Goal: Task Accomplishment & Management: Complete application form

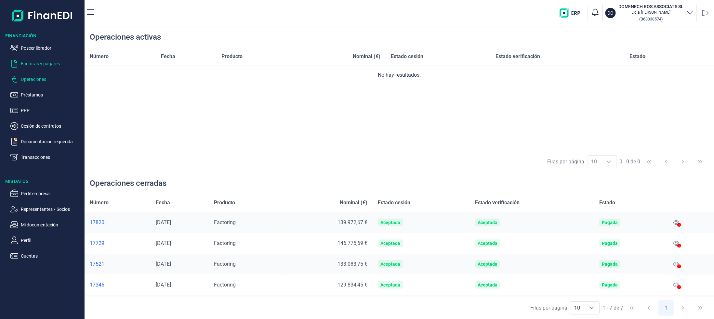
click at [43, 60] on p "Facturas y pagarés" at bounding box center [51, 64] width 61 height 8
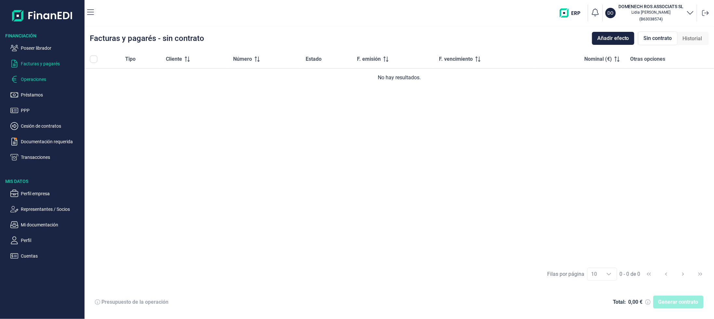
click at [27, 77] on p "Operaciones" at bounding box center [51, 79] width 61 height 8
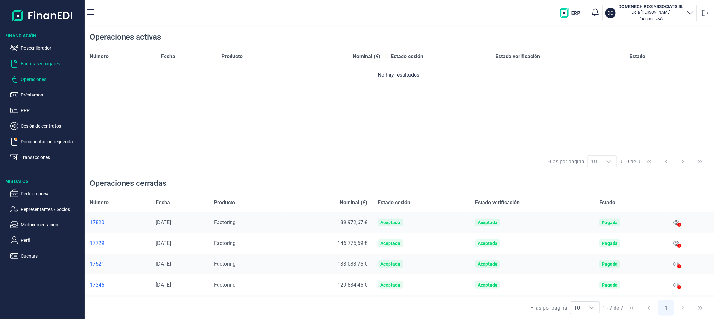
click at [41, 64] on p "Facturas y pagarés" at bounding box center [51, 64] width 61 height 8
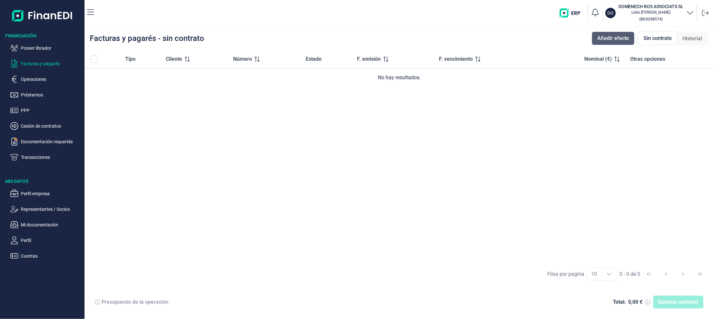
click at [605, 38] on span "Añadir efecto" at bounding box center [614, 38] width 32 height 8
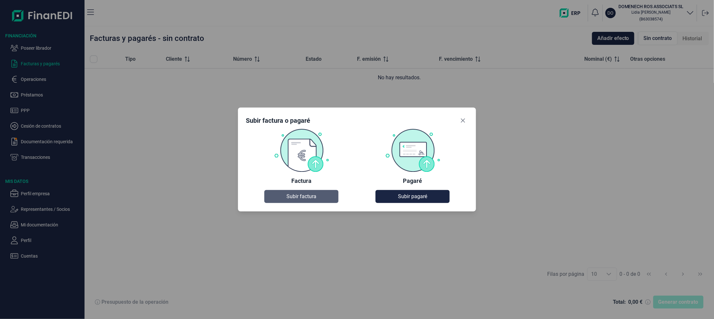
click at [299, 196] on span "Subir factura" at bounding box center [302, 197] width 30 height 8
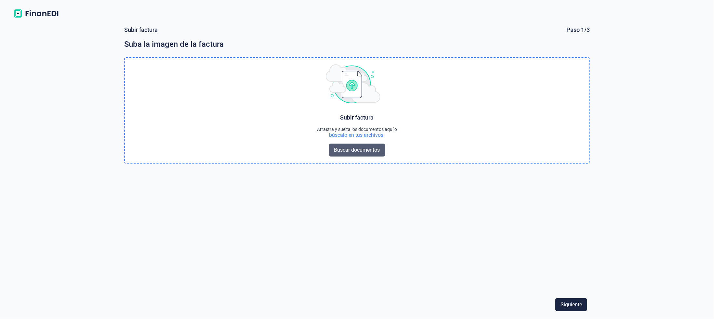
click at [351, 151] on span "Buscar documentos" at bounding box center [357, 150] width 46 height 8
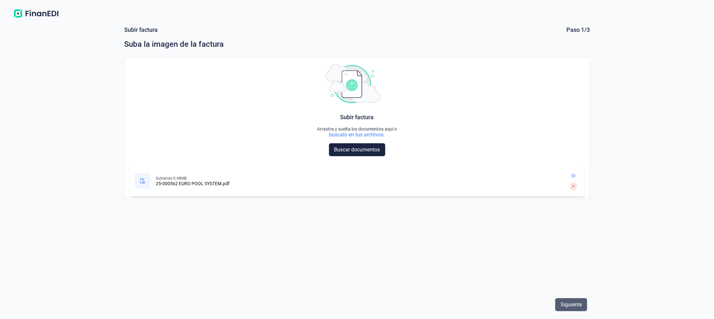
click at [561, 304] on span "Siguiente" at bounding box center [571, 305] width 21 height 8
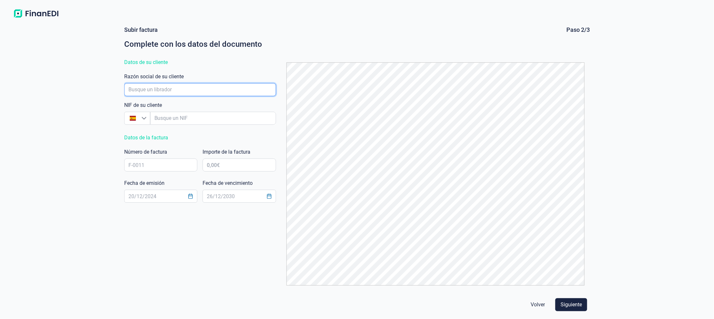
click at [178, 84] on input "empresaAutocomplete" at bounding box center [200, 89] width 152 height 13
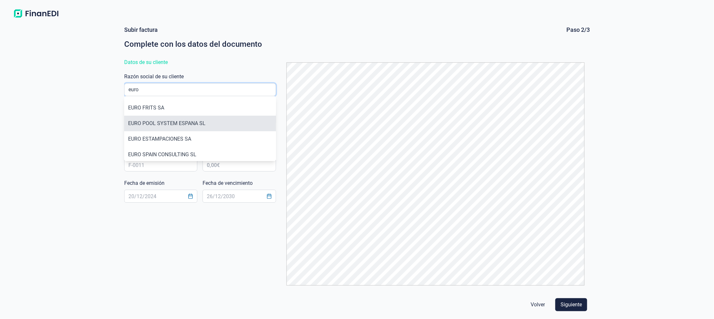
type input "euro"
click at [151, 125] on li "EURO POOL SYSTEM ESPANA SL" at bounding box center [200, 124] width 152 height 16
type input "B61570420"
type input "EURO POOL SYSTEM ESPANA SL"
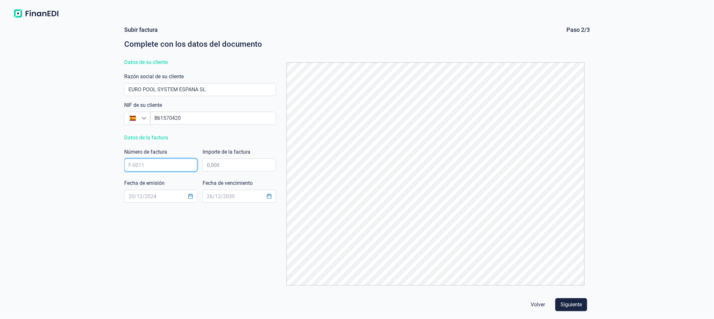
click at [146, 167] on input "text" at bounding box center [160, 165] width 73 height 13
type input "25-00562"
click at [235, 169] on input "text" at bounding box center [239, 165] width 73 height 13
type input "141.513,14 €"
click at [142, 197] on input "text" at bounding box center [160, 196] width 73 height 13
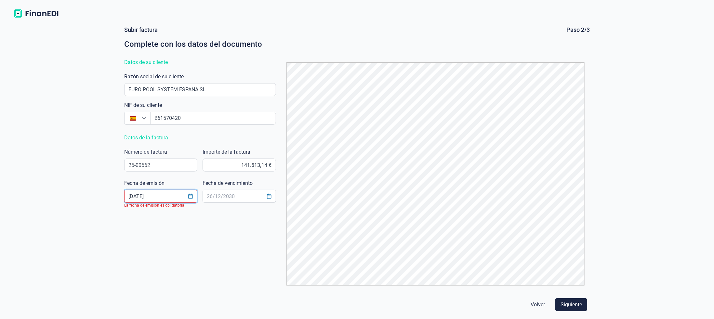
type input "[DATE]"
click at [227, 189] on div "Fecha de vencimiento" at bounding box center [239, 193] width 73 height 26
click at [165, 196] on input "text" at bounding box center [160, 196] width 73 height 13
click at [188, 197] on icon "Choose Date" at bounding box center [190, 196] width 5 height 5
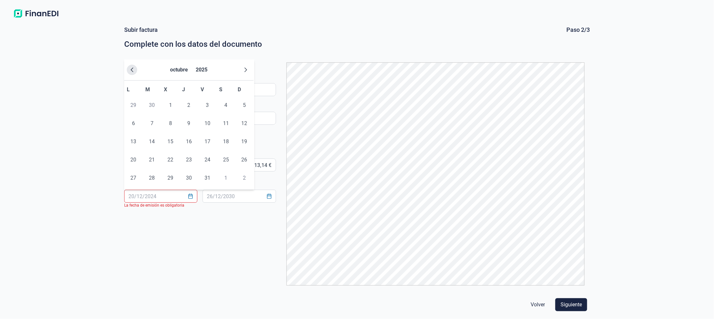
click at [131, 71] on icon "Previous Month" at bounding box center [131, 69] width 5 height 5
click at [154, 179] on span "30" at bounding box center [151, 178] width 13 height 13
type input "[DATE]"
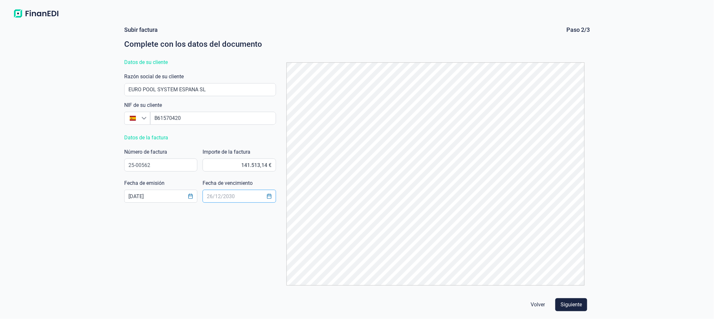
click at [230, 199] on input "text" at bounding box center [239, 196] width 73 height 13
click at [268, 196] on icon "Choose Date" at bounding box center [269, 196] width 4 height 5
click at [286, 178] on span "31" at bounding box center [285, 178] width 13 height 13
type input "[DATE]"
click at [573, 303] on span "Siguiente" at bounding box center [571, 305] width 21 height 8
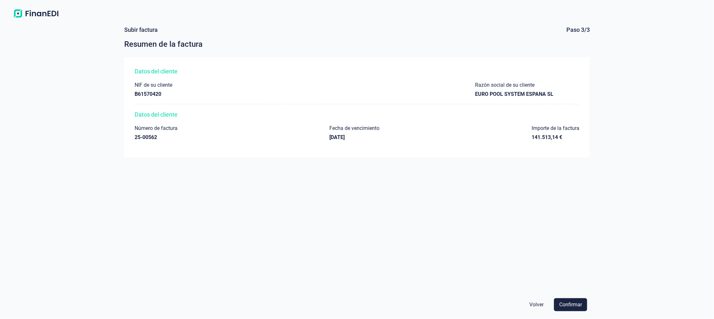
click at [573, 303] on span "Confirmar" at bounding box center [571, 305] width 23 height 8
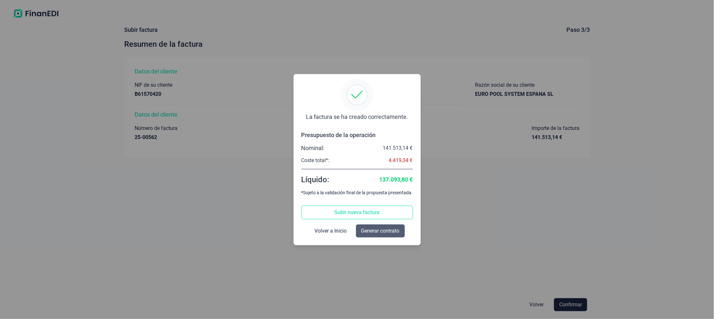
click at [377, 232] on span "Generar contrato" at bounding box center [380, 231] width 38 height 8
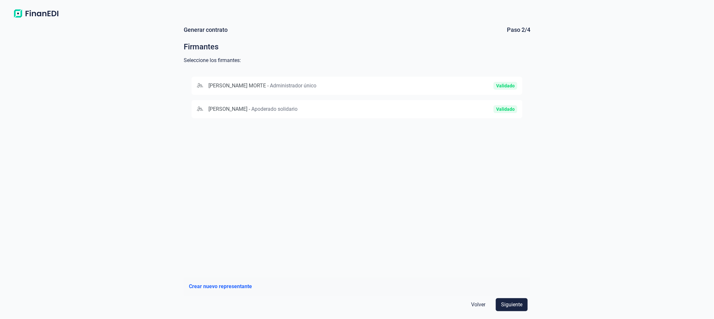
click at [248, 112] on span "[PERSON_NAME]" at bounding box center [228, 109] width 39 height 6
click at [522, 307] on span "Siguiente" at bounding box center [511, 305] width 21 height 8
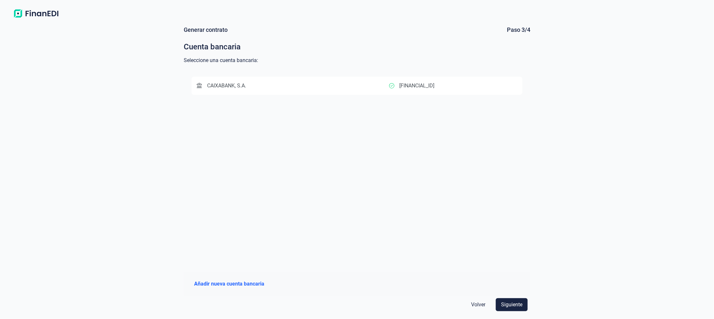
click at [522, 307] on span "Siguiente" at bounding box center [511, 305] width 21 height 8
click at [508, 304] on span "Siguiente" at bounding box center [511, 305] width 21 height 8
click at [484, 85] on div "[FINANCIAL_ID]" at bounding box center [453, 86] width 128 height 8
click at [517, 308] on span "Siguiente" at bounding box center [511, 305] width 21 height 8
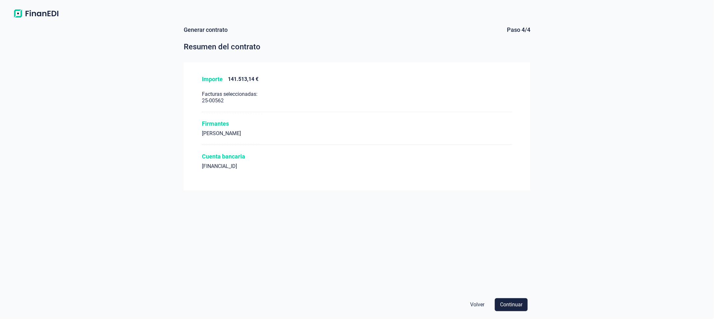
click at [517, 308] on span "Continuar" at bounding box center [511, 305] width 22 height 8
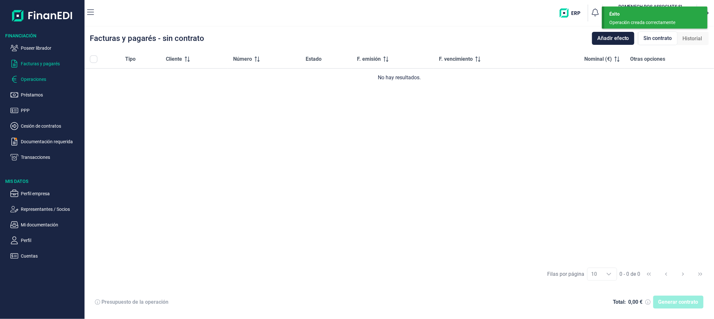
click at [30, 80] on p "Operaciones" at bounding box center [51, 79] width 61 height 8
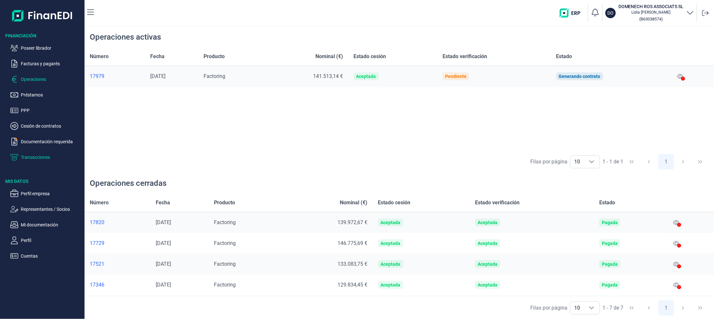
click at [31, 156] on p "Transacciones" at bounding box center [51, 158] width 61 height 8
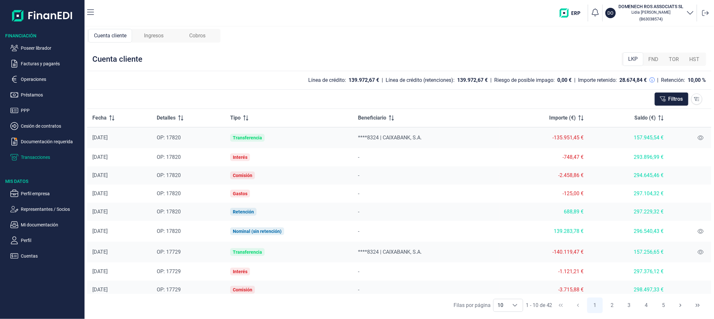
click at [150, 38] on span "Ingresos" at bounding box center [154, 36] width 20 height 8
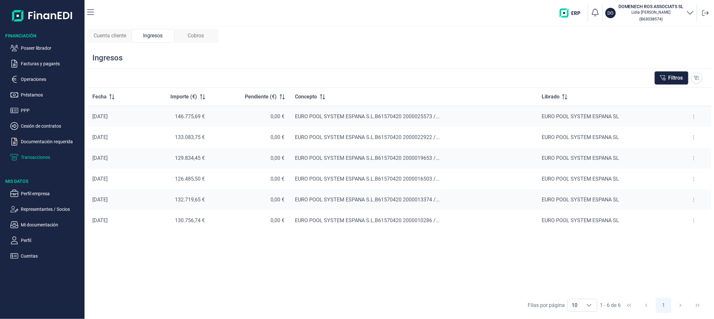
click at [199, 34] on span "Cobros" at bounding box center [196, 36] width 16 height 8
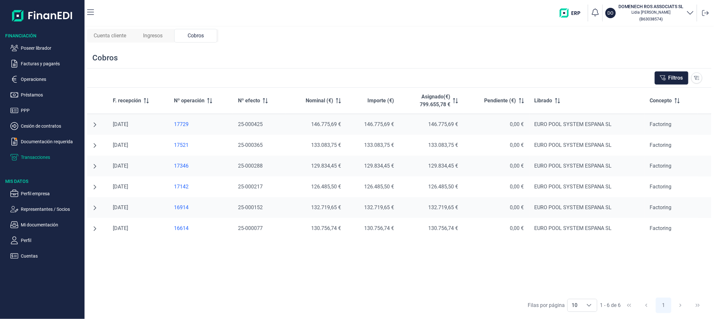
click at [105, 38] on span "Cuenta cliente" at bounding box center [110, 36] width 33 height 8
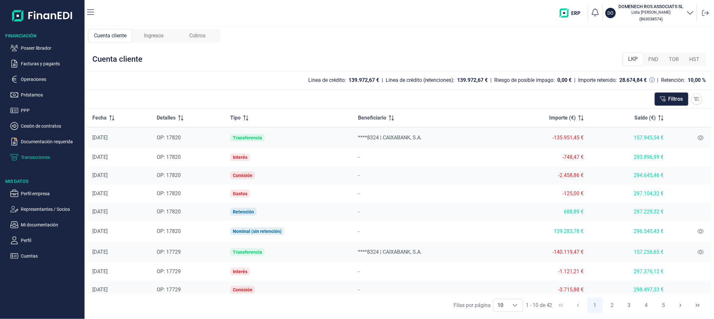
click at [173, 28] on div "Cuenta cliente Ingresos Cobros Cuenta cliente LKP FND TOR HST Línea de crédito:…" at bounding box center [400, 173] width 630 height 293
click at [30, 141] on p "Documentación requerida" at bounding box center [51, 142] width 61 height 8
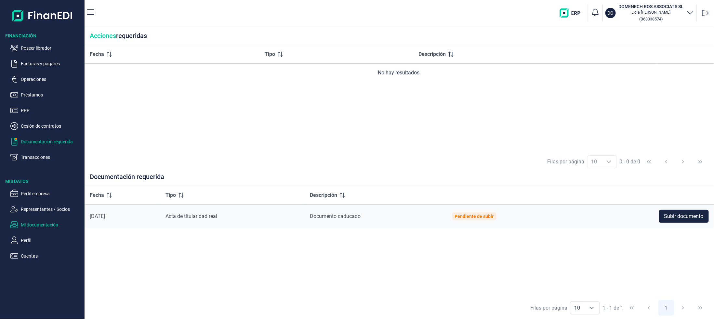
click at [26, 225] on p "Mi documentación" at bounding box center [51, 225] width 61 height 8
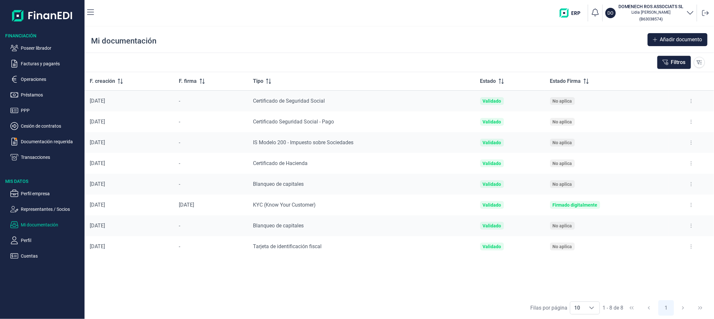
click at [694, 101] on button at bounding box center [692, 101] width 12 height 10
click at [647, 116] on span "Ver documento" at bounding box center [652, 118] width 31 height 7
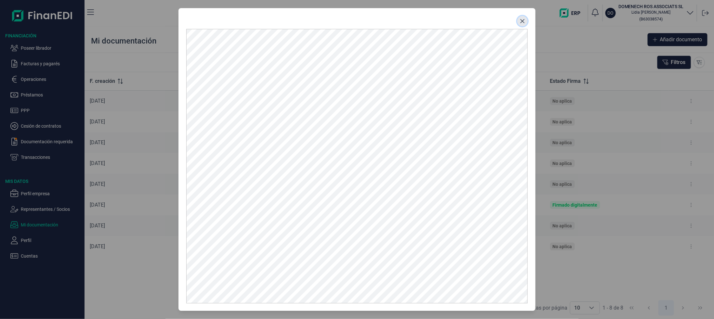
click at [525, 24] on button "Close" at bounding box center [523, 21] width 10 height 10
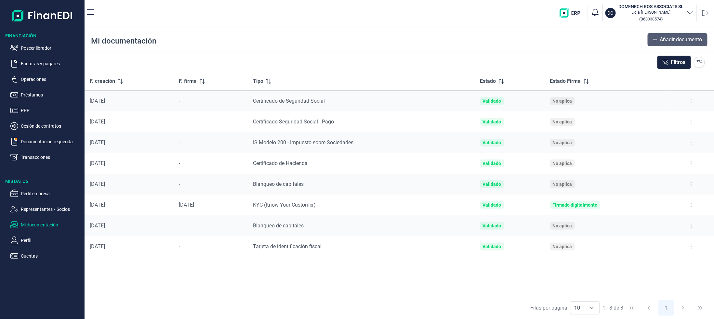
click at [655, 39] on icon at bounding box center [656, 40] width 4 height 4
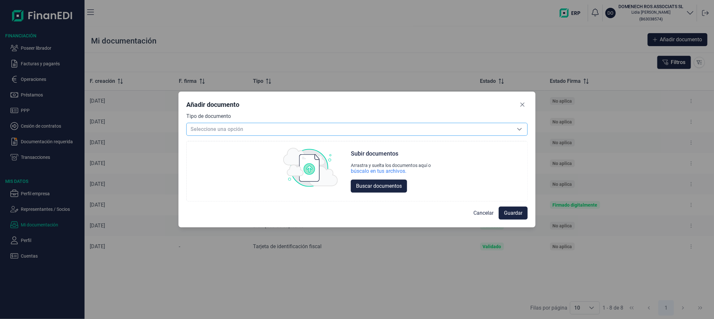
click at [337, 129] on span "Seleccione una opción" at bounding box center [349, 129] width 325 height 12
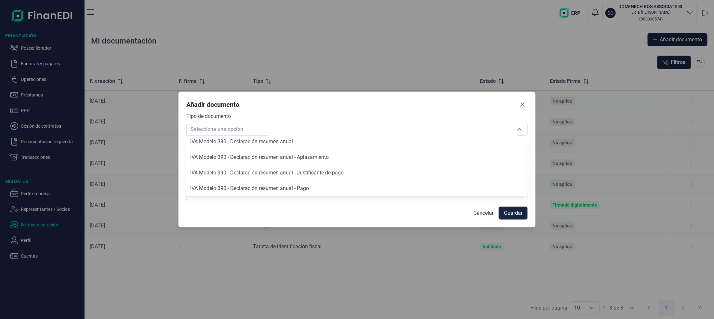
scroll to position [923, 0]
click at [307, 275] on div "Añadir documento Tipo de documento Seleccione una opción Seleccione una opción …" at bounding box center [357, 159] width 714 height 319
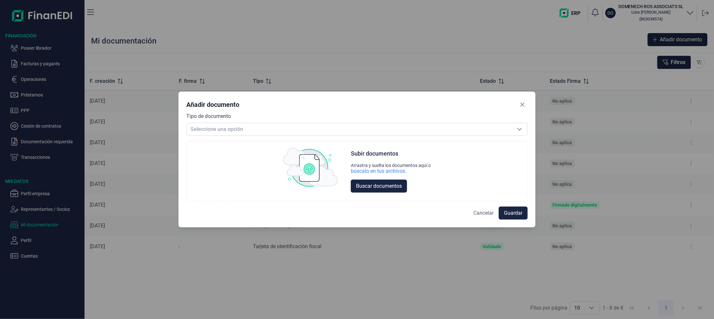
click at [487, 215] on span "Cancelar" at bounding box center [484, 214] width 20 height 8
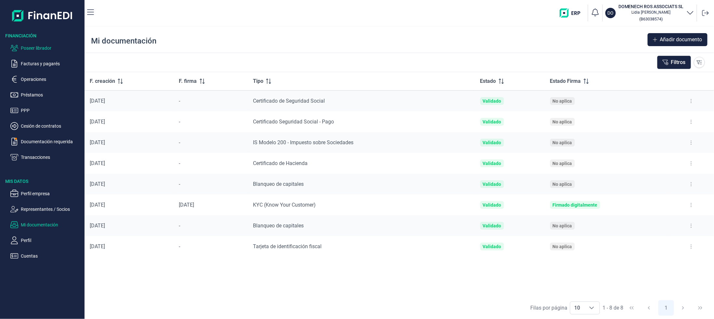
click at [32, 47] on p "Poseer librador" at bounding box center [51, 48] width 61 height 8
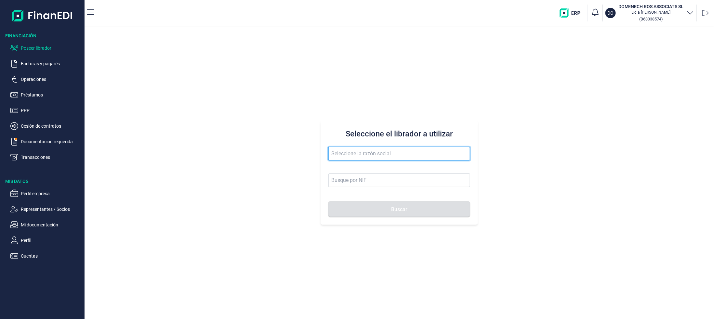
click at [362, 152] on input "text" at bounding box center [400, 154] width 142 height 14
click at [329, 202] on button "Buscar" at bounding box center [400, 210] width 142 height 16
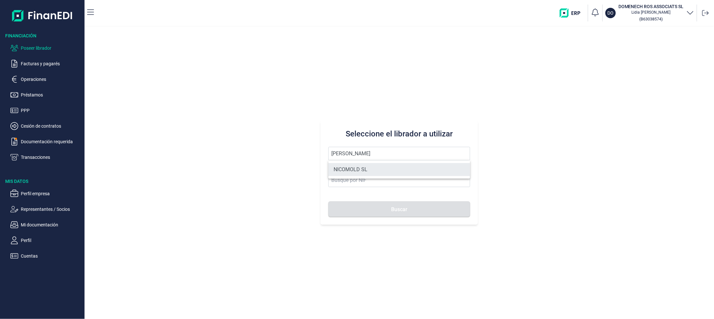
click at [356, 169] on li "NICOMOLD SL" at bounding box center [400, 169] width 142 height 13
type input "NICOMOLD SL"
type input "B60936481"
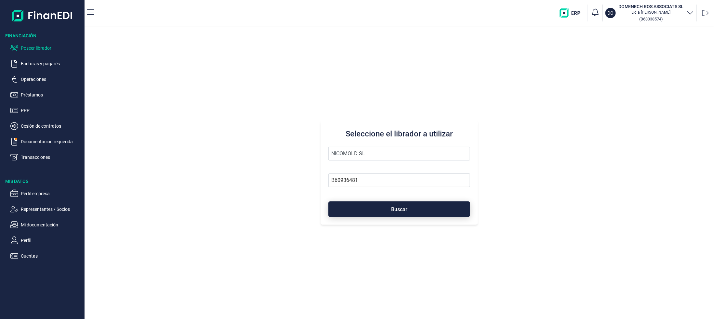
click at [399, 211] on span "Buscar" at bounding box center [399, 209] width 16 height 5
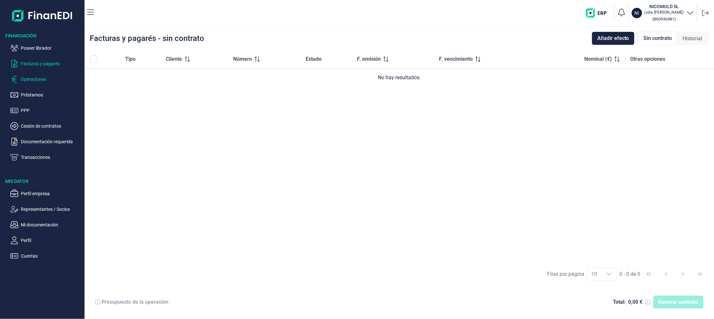
click at [27, 81] on p "Operaciones" at bounding box center [51, 79] width 61 height 8
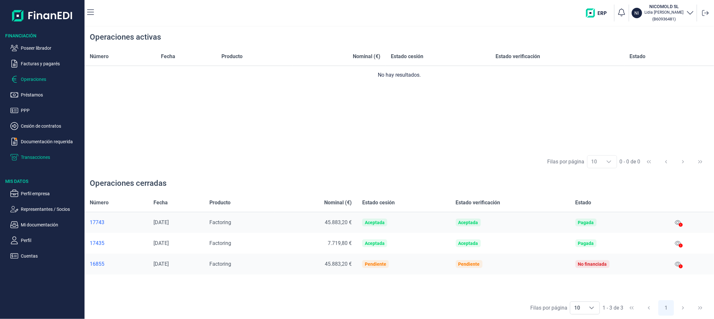
click at [23, 157] on p "Transacciones" at bounding box center [51, 158] width 61 height 8
